Goal: Information Seeking & Learning: Learn about a topic

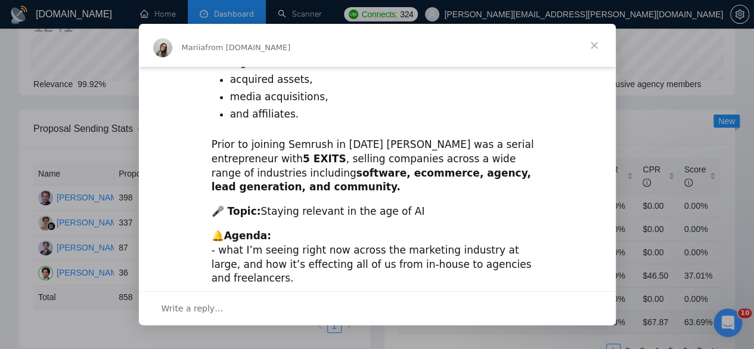
scroll to position [456, 0]
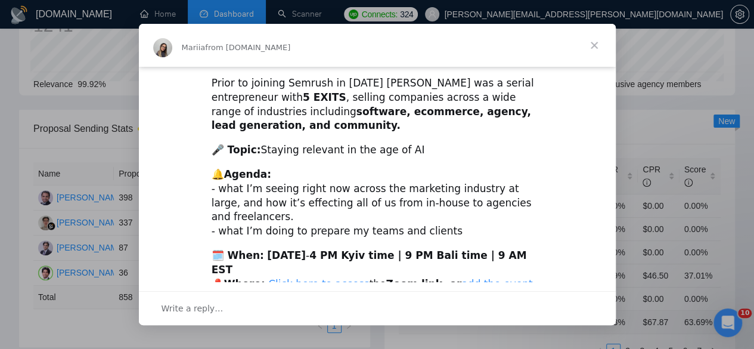
click at [591, 45] on span "Close" at bounding box center [594, 45] width 43 height 43
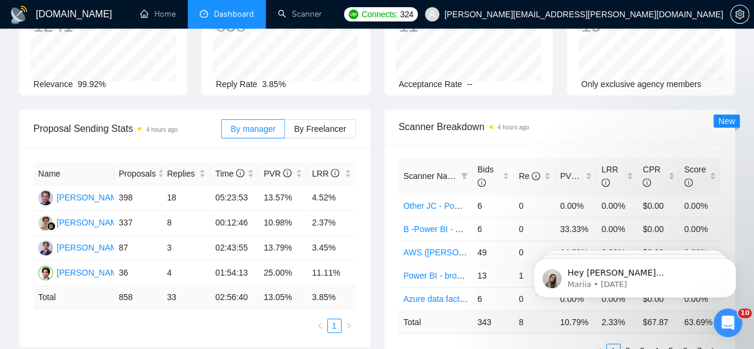
scroll to position [0, 0]
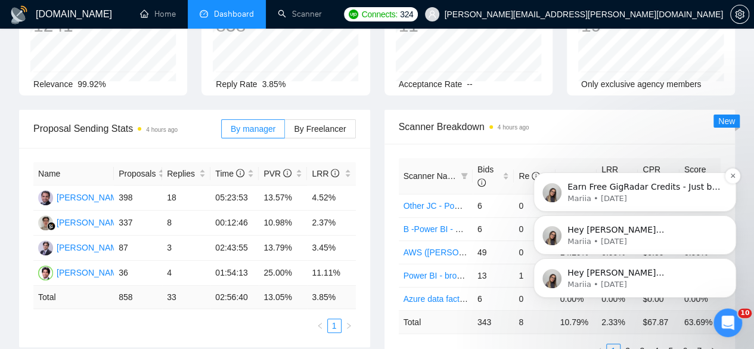
click at [721, 178] on div "Earn Free GigRadar Credits - Just by Sharing Your Story! 💬 Want more credits fo…" at bounding box center [635, 191] width 203 height 39
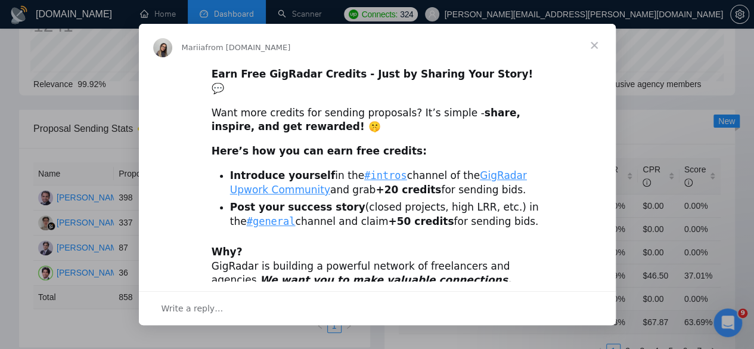
click at [594, 45] on span "Close" at bounding box center [594, 45] width 43 height 43
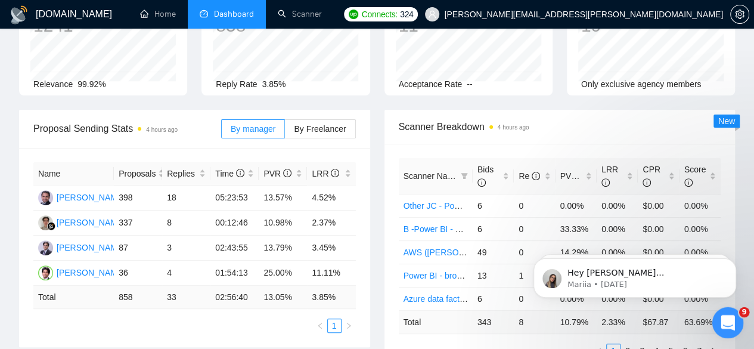
click at [724, 321] on icon "Open Intercom Messenger" at bounding box center [727, 321] width 20 height 20
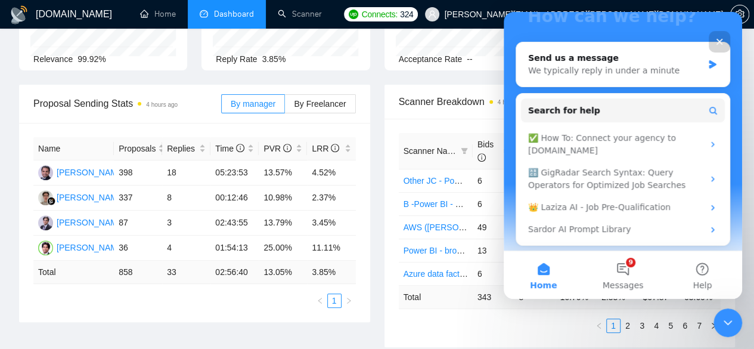
scroll to position [119, 0]
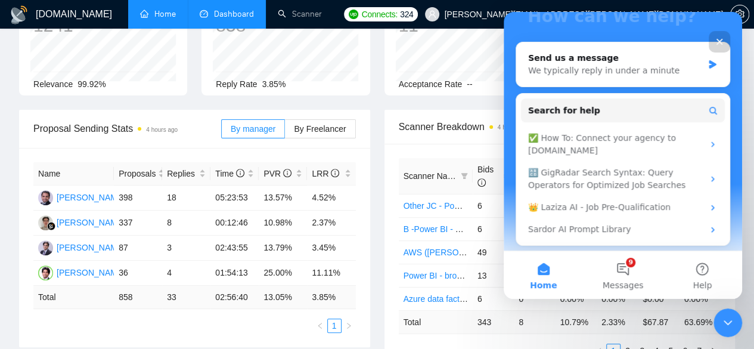
click at [169, 14] on link "Home" at bounding box center [158, 14] width 36 height 10
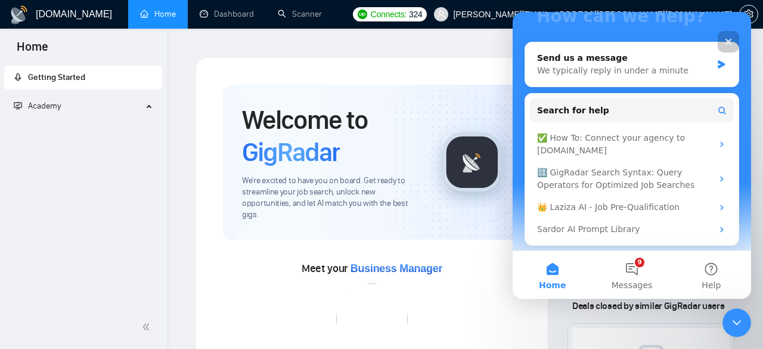
click at [726, 41] on icon "Close" at bounding box center [729, 42] width 10 height 10
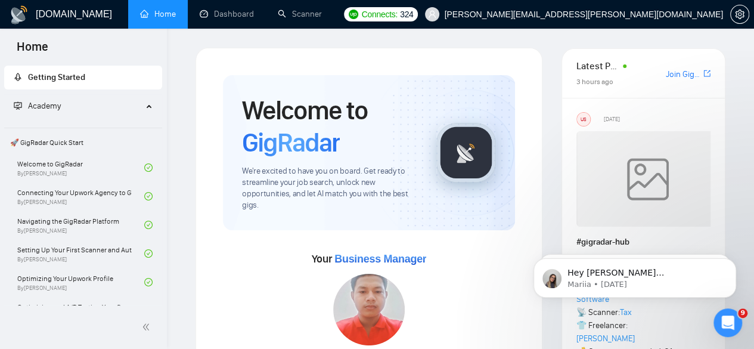
click at [674, 73] on link "Join GigRadar Slack Community" at bounding box center [683, 74] width 35 height 13
drag, startPoint x: 236, startPoint y: 16, endPoint x: 243, endPoint y: 1, distance: 17.1
click at [236, 16] on link "Dashboard" at bounding box center [227, 14] width 54 height 10
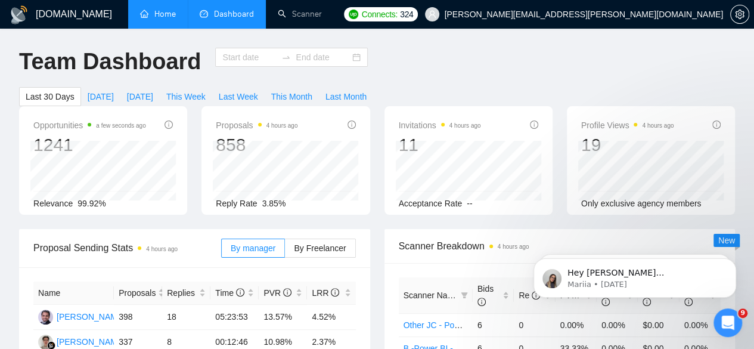
type input "[DATE]"
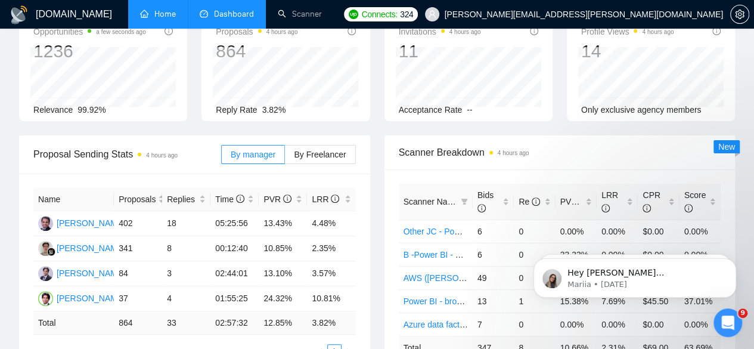
scroll to position [79, 0]
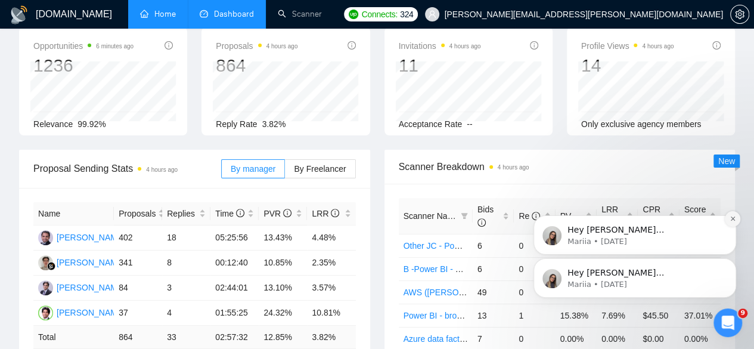
click at [729, 218] on button "Dismiss notification" at bounding box center [733, 219] width 16 height 16
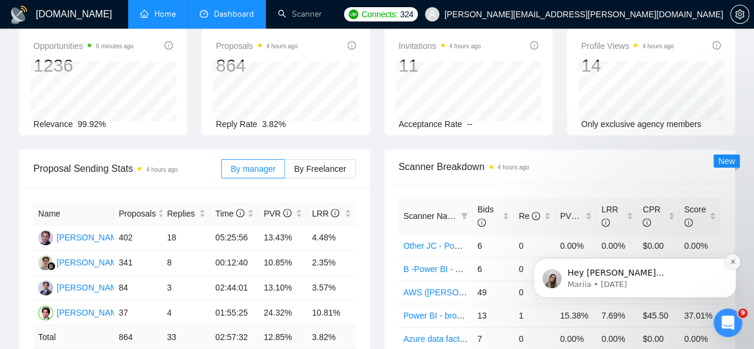
click at [729, 256] on button "Dismiss notification" at bounding box center [733, 262] width 16 height 16
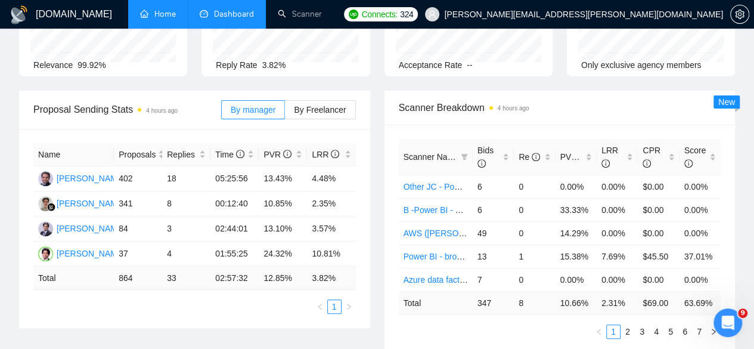
scroll to position [119, 0]
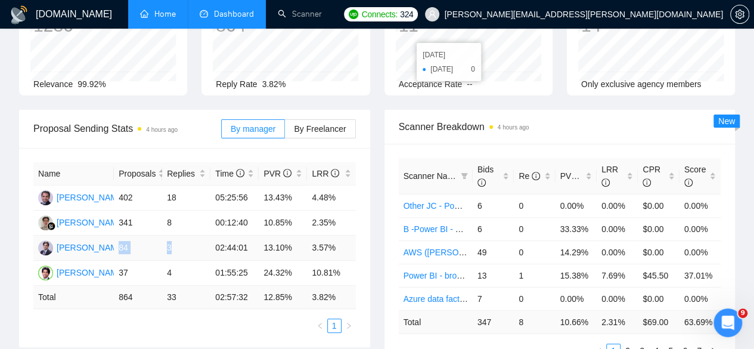
drag, startPoint x: 120, startPoint y: 227, endPoint x: 176, endPoint y: 228, distance: 56.1
click at [176, 236] on tr "[PERSON_NAME] 84 3 02:44:01 13.10% 3.57%" at bounding box center [194, 248] width 323 height 25
click at [176, 236] on td "3" at bounding box center [186, 248] width 48 height 25
click at [300, 124] on span "By Freelancer" at bounding box center [320, 129] width 52 height 10
click at [285, 132] on input "By Freelancer" at bounding box center [285, 132] width 0 height 0
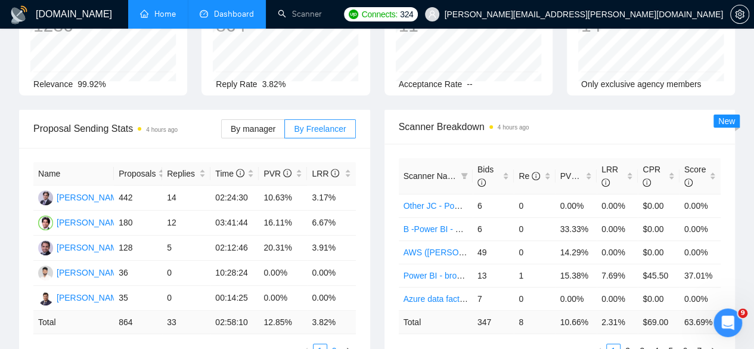
click at [334, 344] on link "2" at bounding box center [334, 350] width 13 height 13
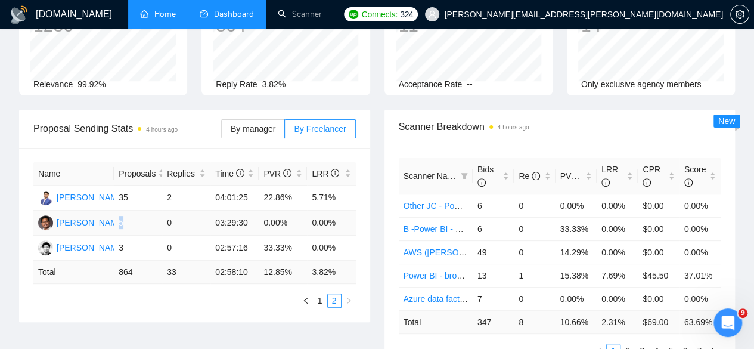
click at [119, 210] on td "5" at bounding box center [138, 222] width 48 height 25
click at [132, 236] on td "3" at bounding box center [138, 248] width 48 height 25
click at [124, 236] on td "3" at bounding box center [138, 248] width 48 height 25
click at [320, 294] on link "1" at bounding box center [320, 300] width 13 height 13
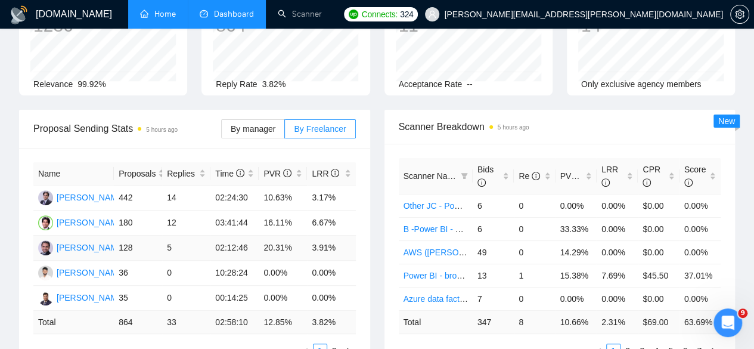
click at [125, 236] on td "128" at bounding box center [138, 248] width 48 height 25
click at [123, 236] on td "128" at bounding box center [138, 248] width 48 height 25
click at [126, 236] on td "128" at bounding box center [138, 248] width 48 height 25
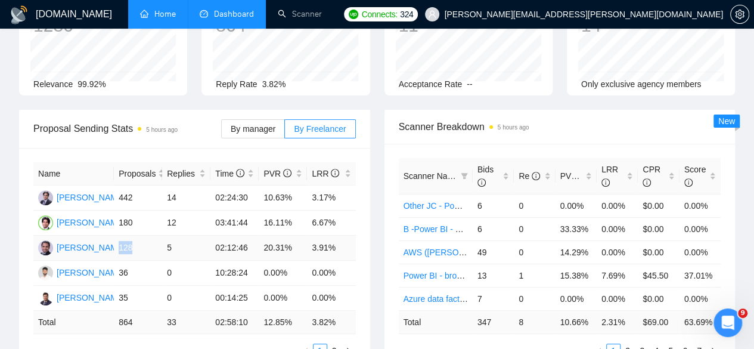
click at [126, 236] on td "128" at bounding box center [138, 248] width 48 height 25
click at [125, 185] on td "442" at bounding box center [138, 197] width 48 height 25
